Goal: Task Accomplishment & Management: Manage account settings

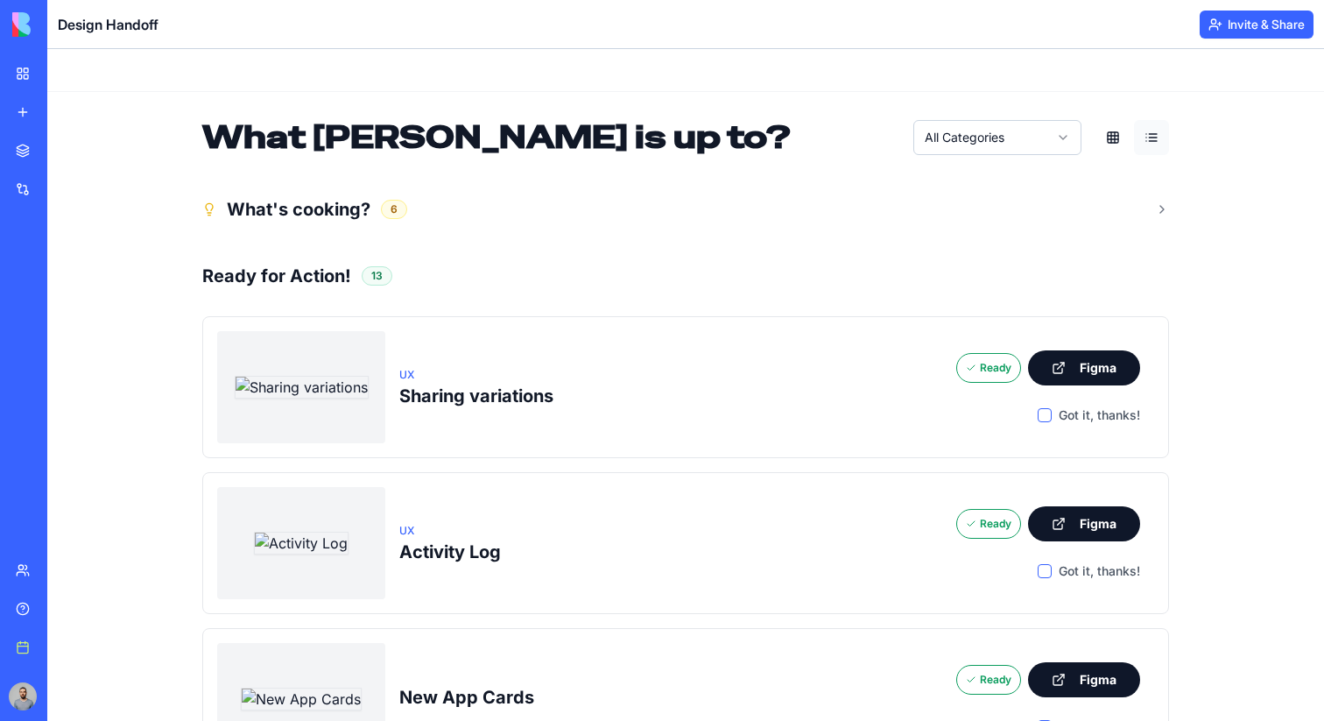
click at [1234, 5] on header "Design Handoff Invite & Share" at bounding box center [685, 24] width 1277 height 49
click at [1234, 13] on button "Invite & Share" at bounding box center [1257, 25] width 114 height 28
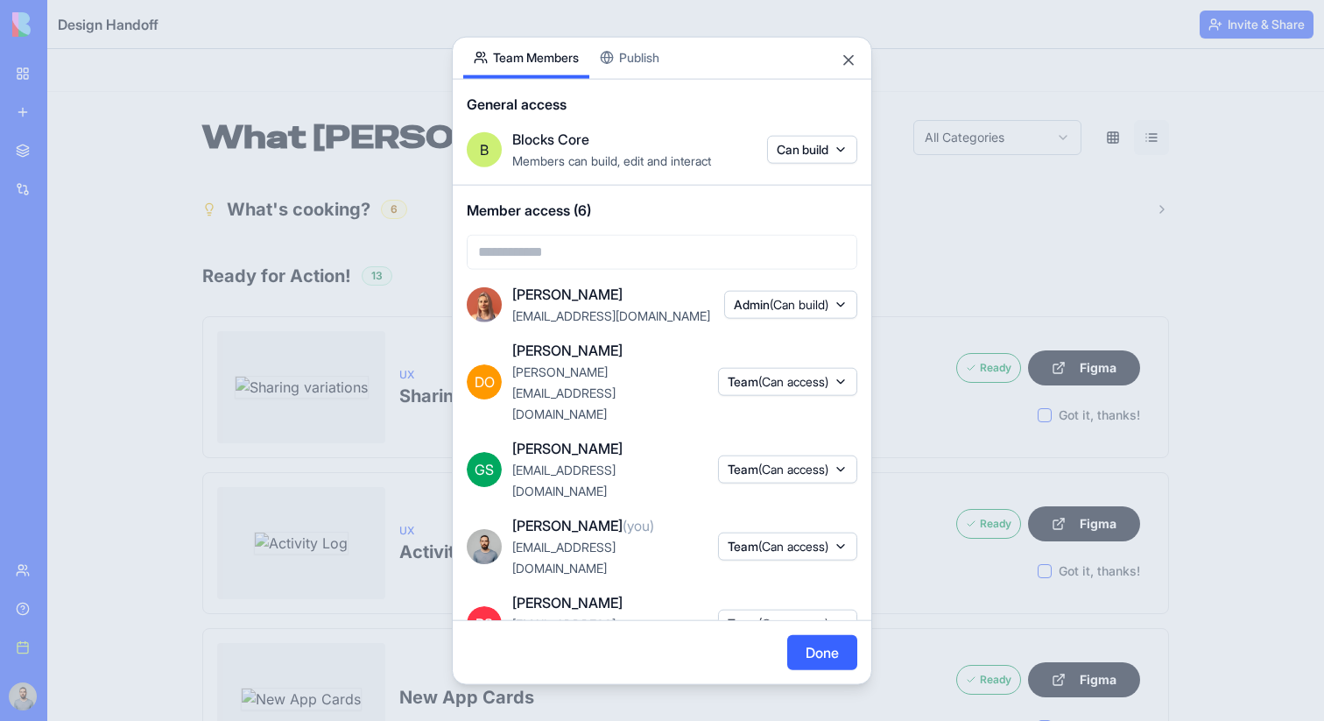
click at [814, 150] on body "BETA My workspace New app Marketplace Integrations Recent New App ProjectFlow N…" at bounding box center [662, 360] width 1324 height 721
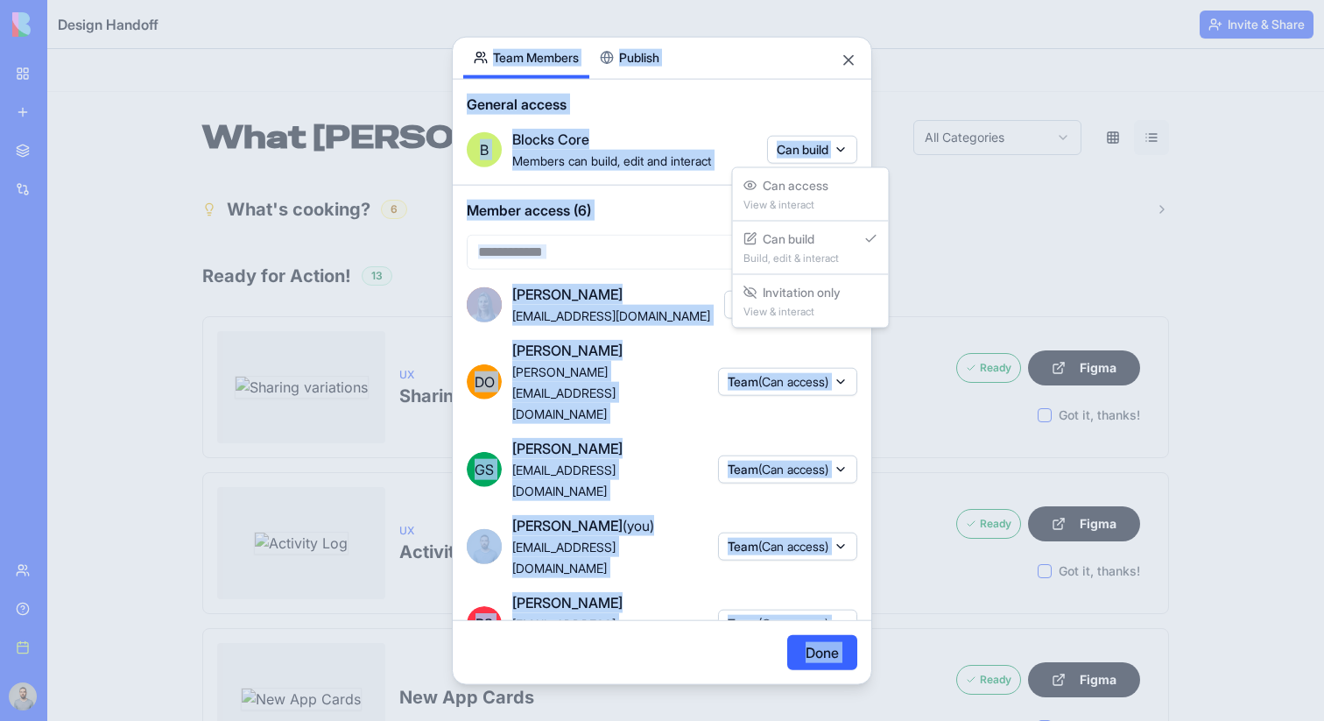
drag, startPoint x: 828, startPoint y: 179, endPoint x: 805, endPoint y: 116, distance: 67.0
click at [805, 116] on body "BETA My workspace New app Marketplace Integrations Recent New App ProjectFlow N…" at bounding box center [662, 360] width 1324 height 721
click at [829, 111] on body "BETA My workspace New app Marketplace Integrations Recent New App ProjectFlow N…" at bounding box center [662, 360] width 1324 height 721
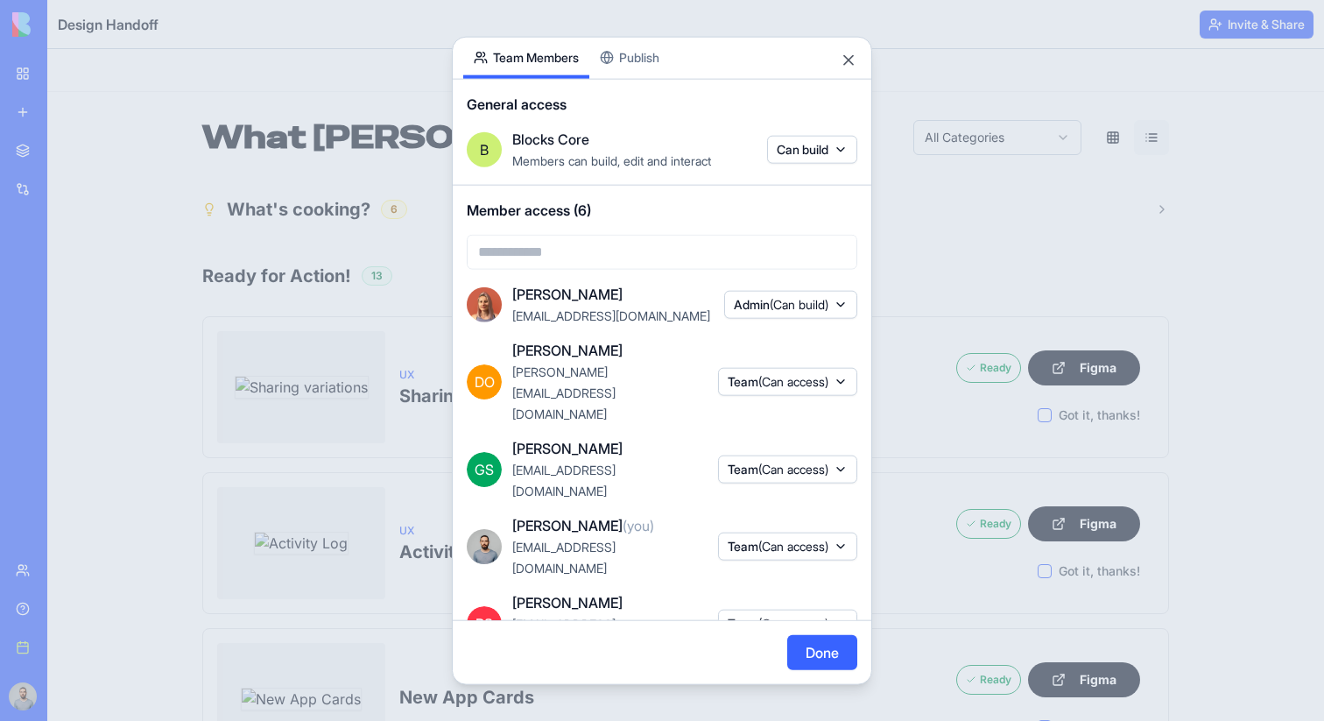
click at [817, 538] on span "(Can access)" at bounding box center [793, 545] width 70 height 15
click at [815, 617] on div "Roles Admin Team Can access Can build Remove access" at bounding box center [782, 586] width 140 height 193
click at [973, 420] on div at bounding box center [662, 360] width 1324 height 721
click at [962, 353] on div at bounding box center [662, 360] width 1324 height 721
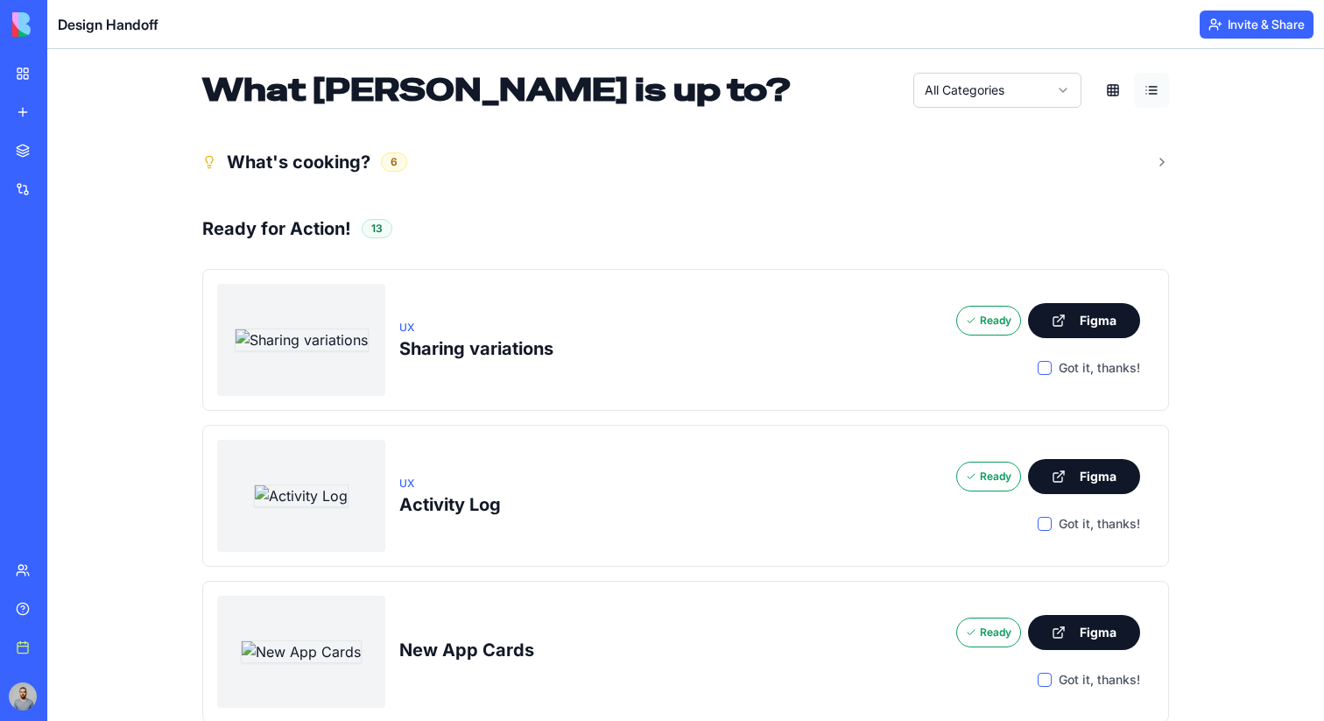
scroll to position [73, 0]
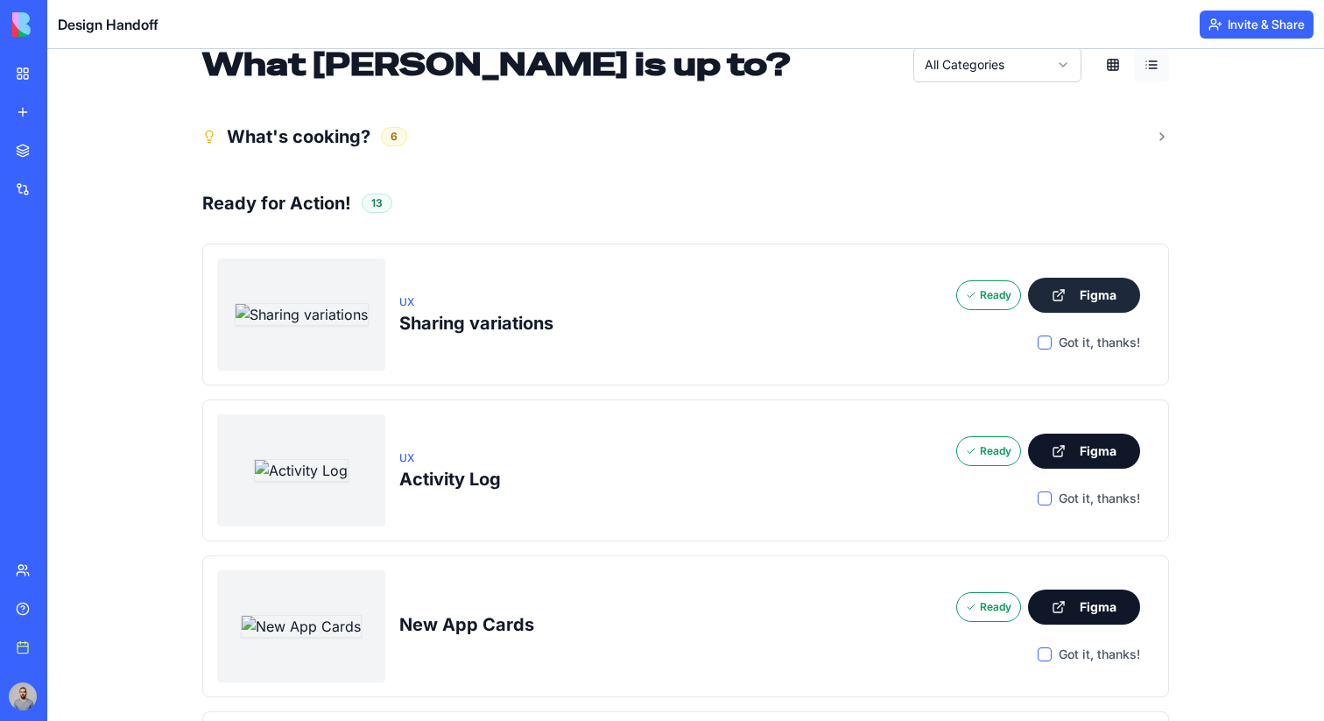
click at [1082, 298] on button "Figma" at bounding box center [1084, 295] width 112 height 35
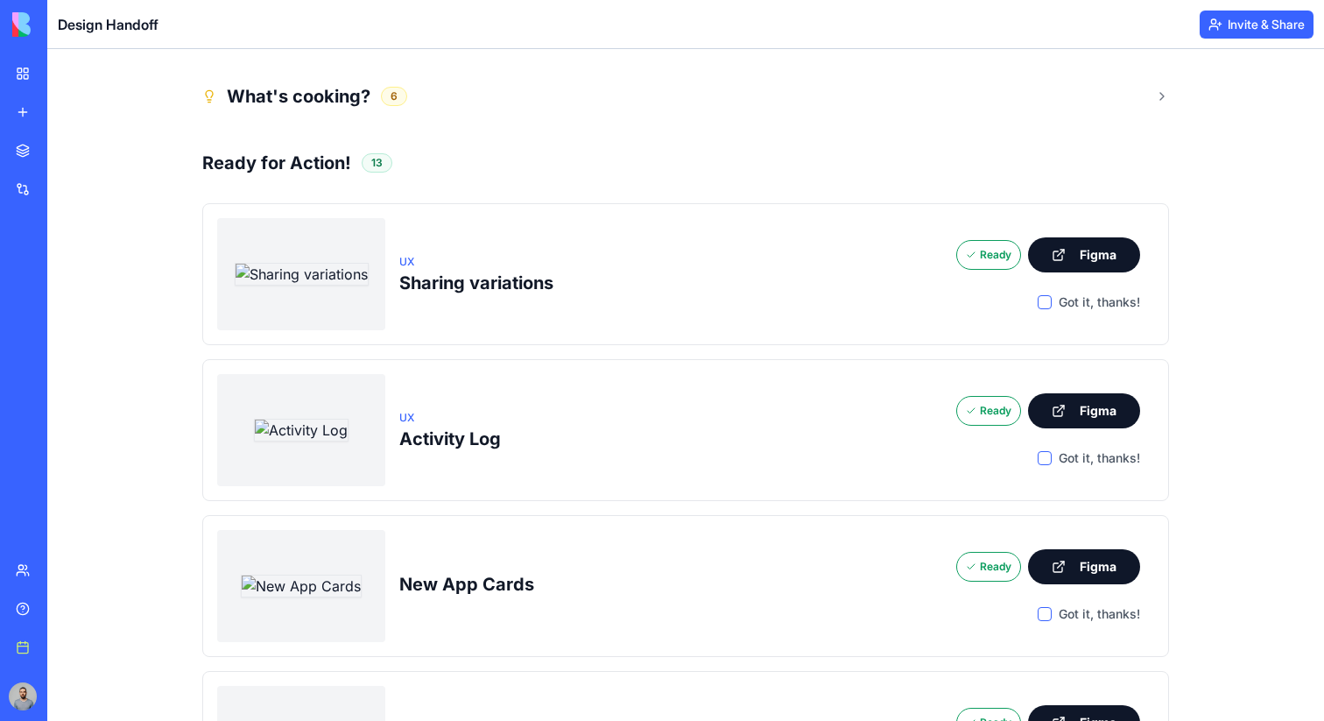
scroll to position [116, 0]
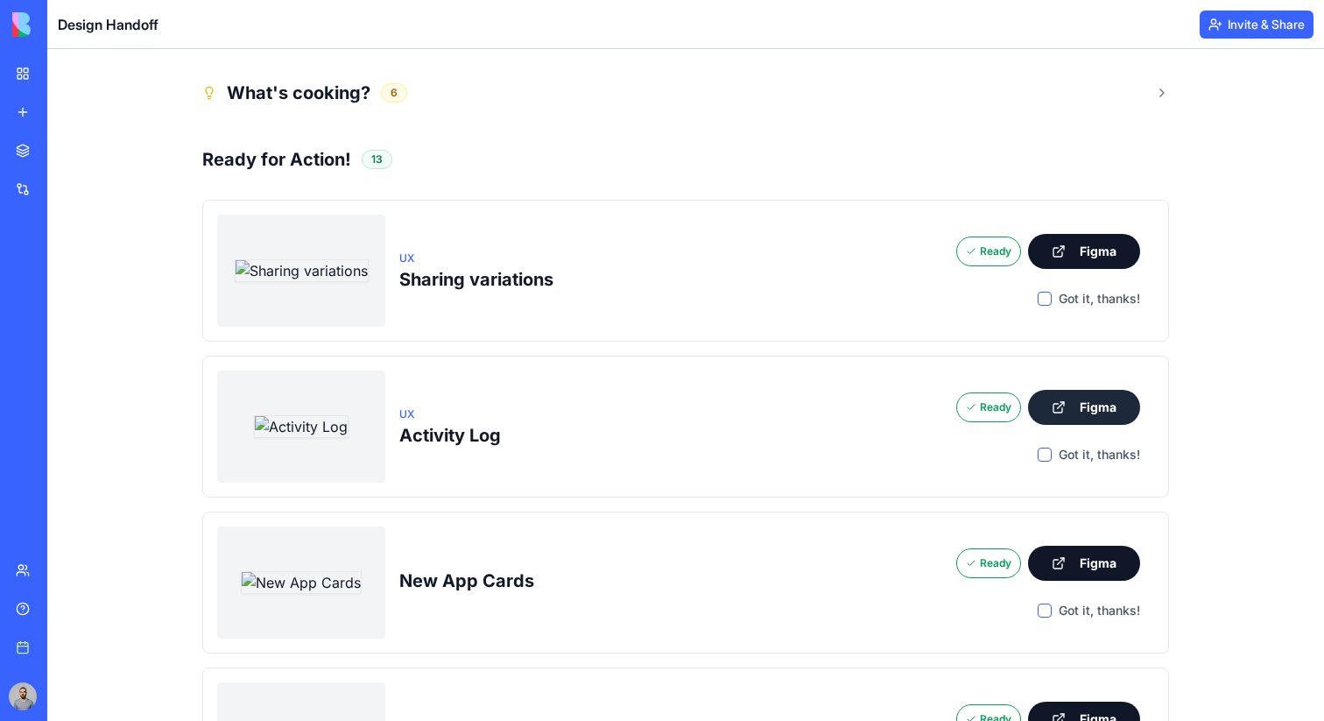
click at [1090, 398] on button "Figma" at bounding box center [1084, 407] width 112 height 35
click at [1083, 548] on button "Figma" at bounding box center [1084, 563] width 112 height 35
